Goal: Navigation & Orientation: Find specific page/section

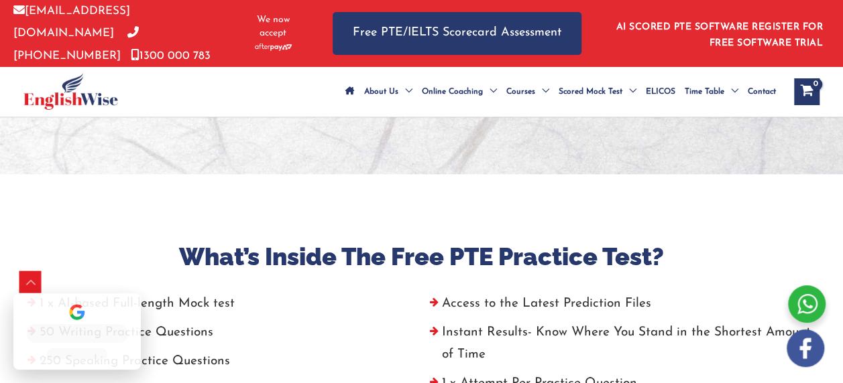
scroll to position [412, 0]
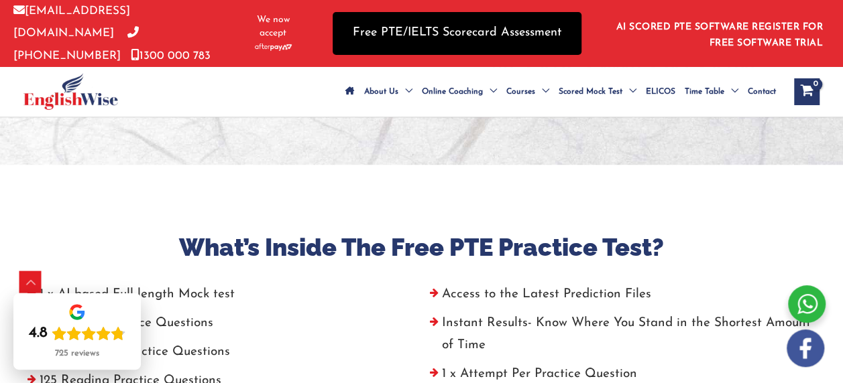
click at [480, 25] on link "Free PTE/IELTS Scorecard Assessment" at bounding box center [457, 33] width 249 height 42
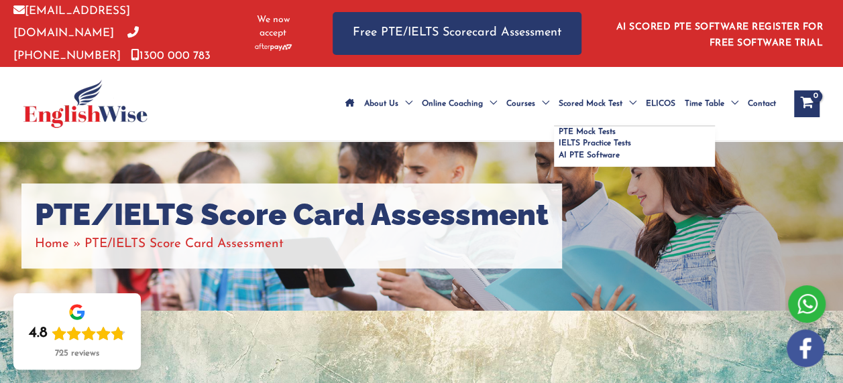
click at [558, 91] on span "Scored Mock Test" at bounding box center [590, 103] width 64 height 47
click at [558, 128] on span "PTE Mock Tests" at bounding box center [586, 132] width 57 height 8
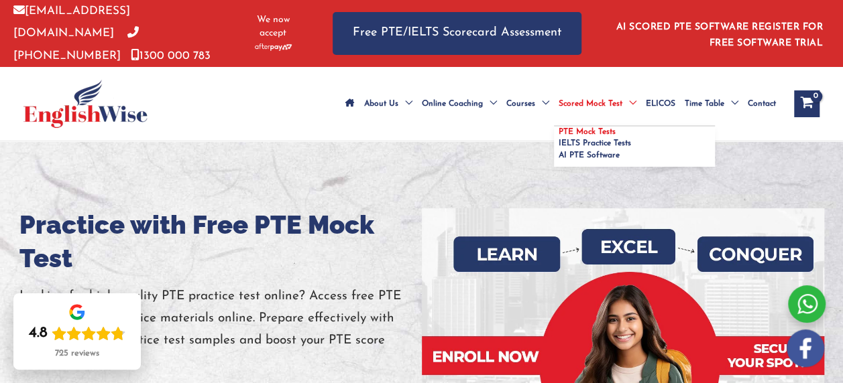
click at [558, 128] on span "PTE Mock Tests" at bounding box center [586, 132] width 57 height 8
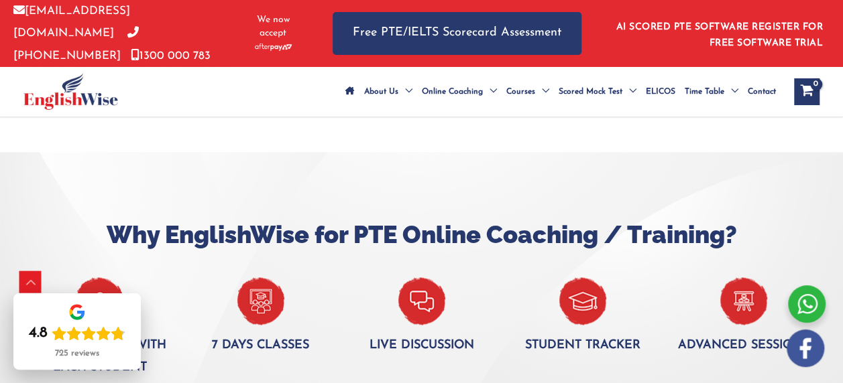
scroll to position [926, 0]
